Goal: Go to known website: Access a specific website the user already knows

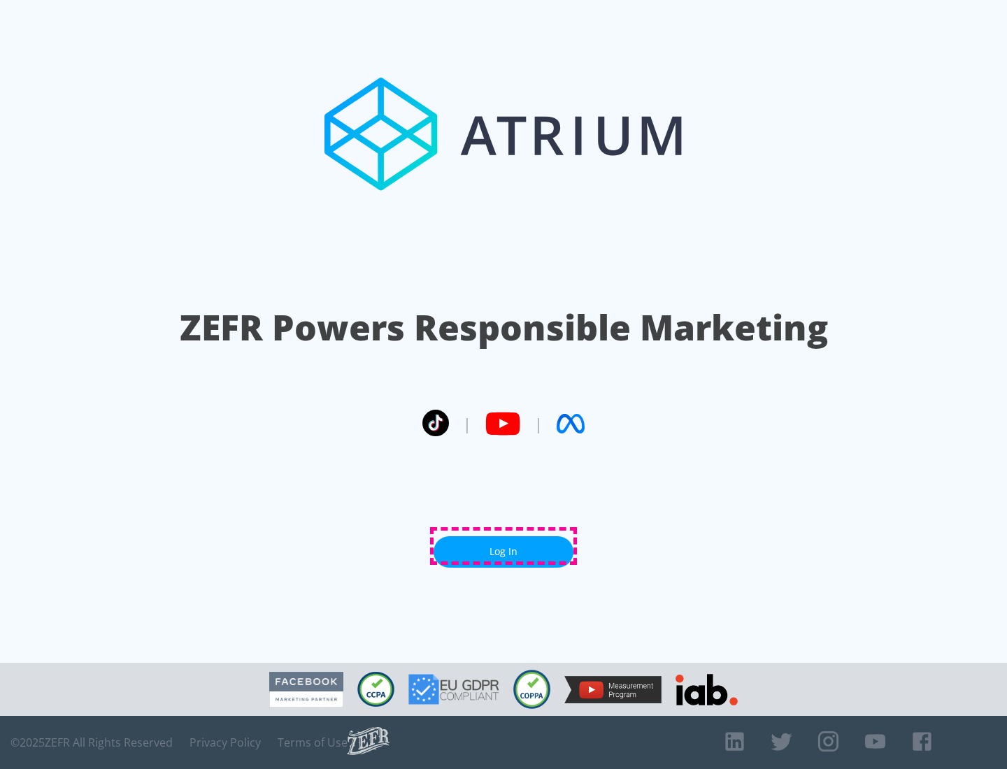
click at [504, 546] on link "Log In" at bounding box center [504, 551] width 140 height 31
